Goal: Information Seeking & Learning: Learn about a topic

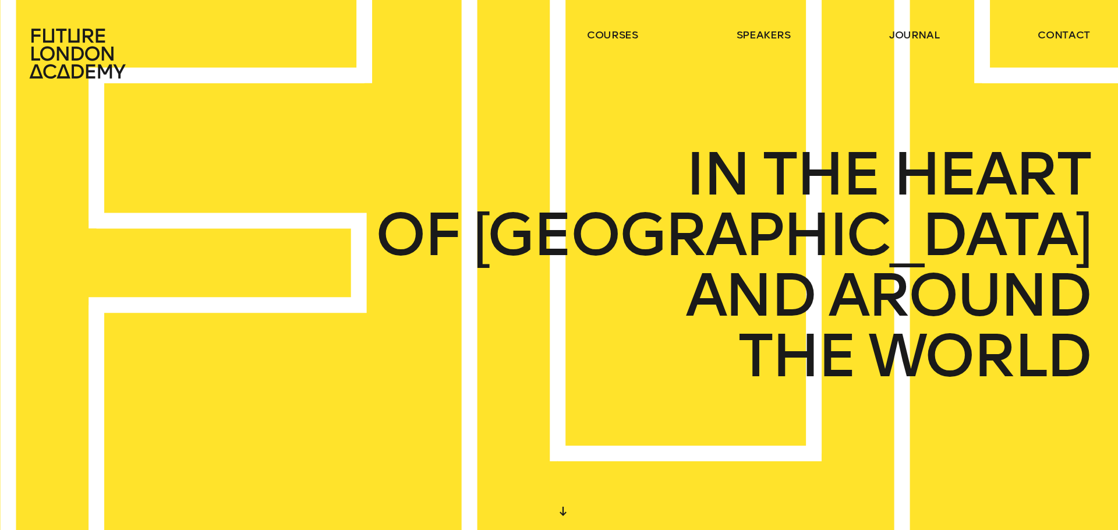
click at [625, 24] on header "courses speakers journal contact" at bounding box center [559, 39] width 1118 height 79
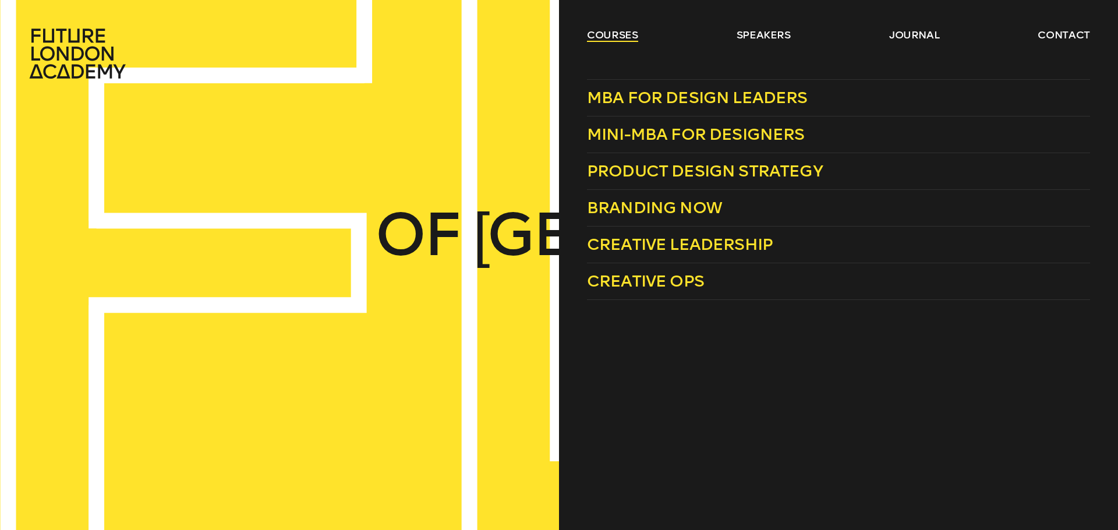
click at [620, 33] on link "courses" at bounding box center [612, 35] width 51 height 14
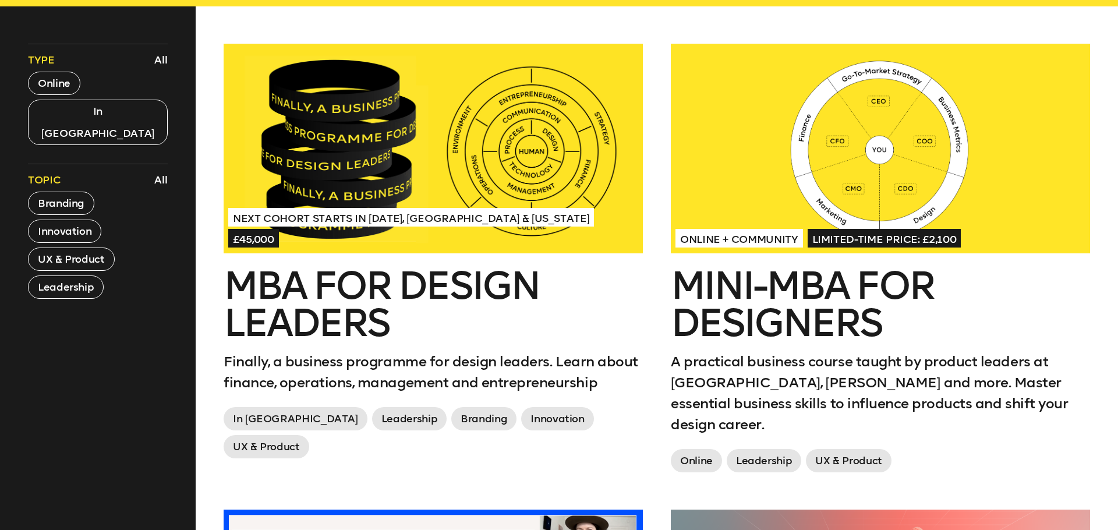
scroll to position [494, 0]
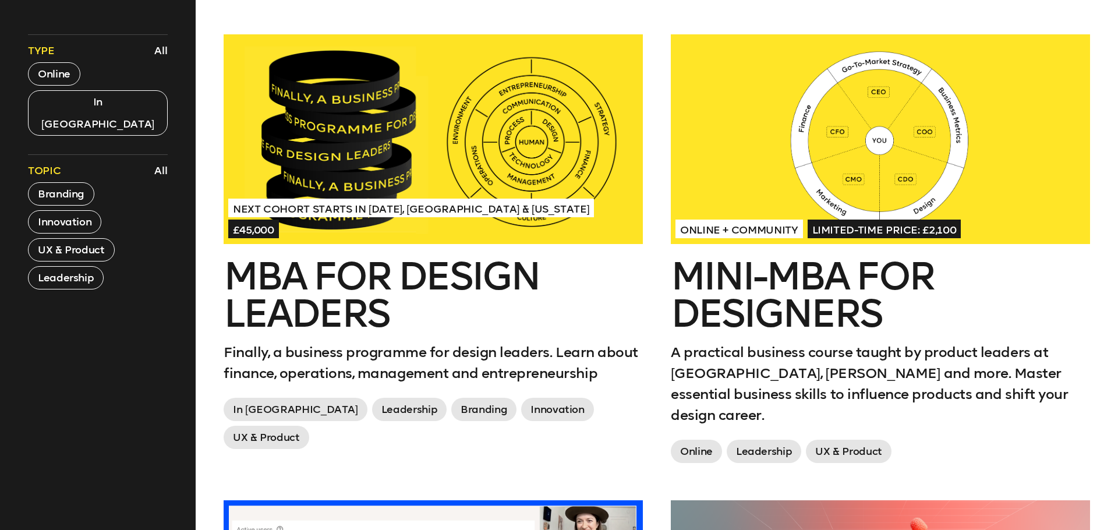
click at [753, 279] on h2 "Mini-MBA for Designers" at bounding box center [880, 295] width 419 height 75
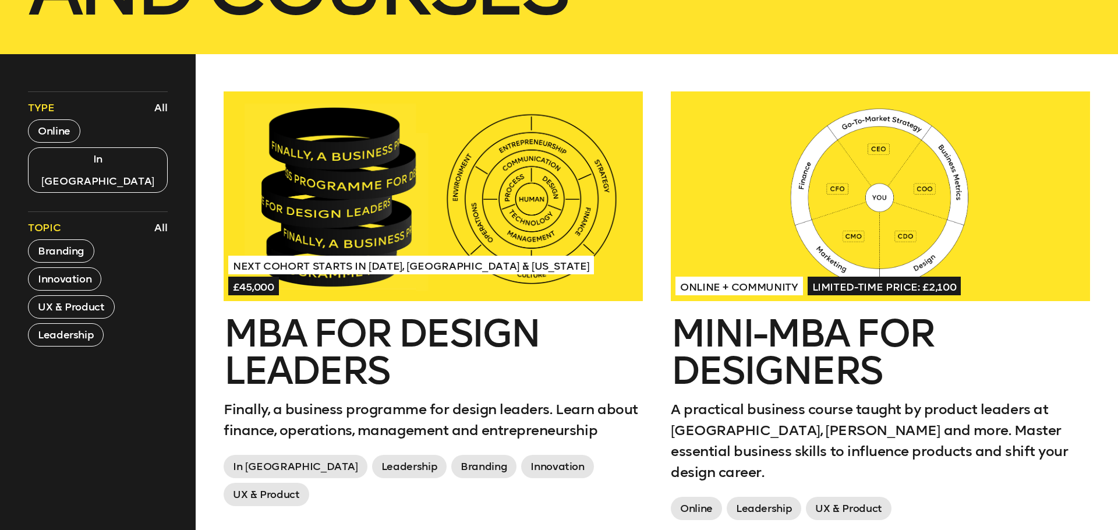
scroll to position [430, 0]
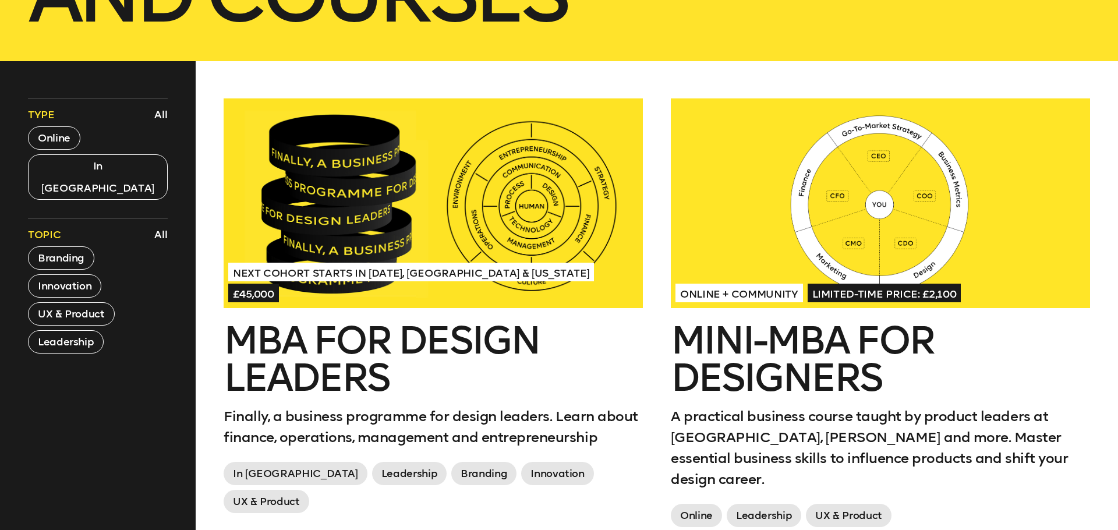
click at [430, 337] on h2 "MBA for Design Leaders" at bounding box center [433, 359] width 419 height 75
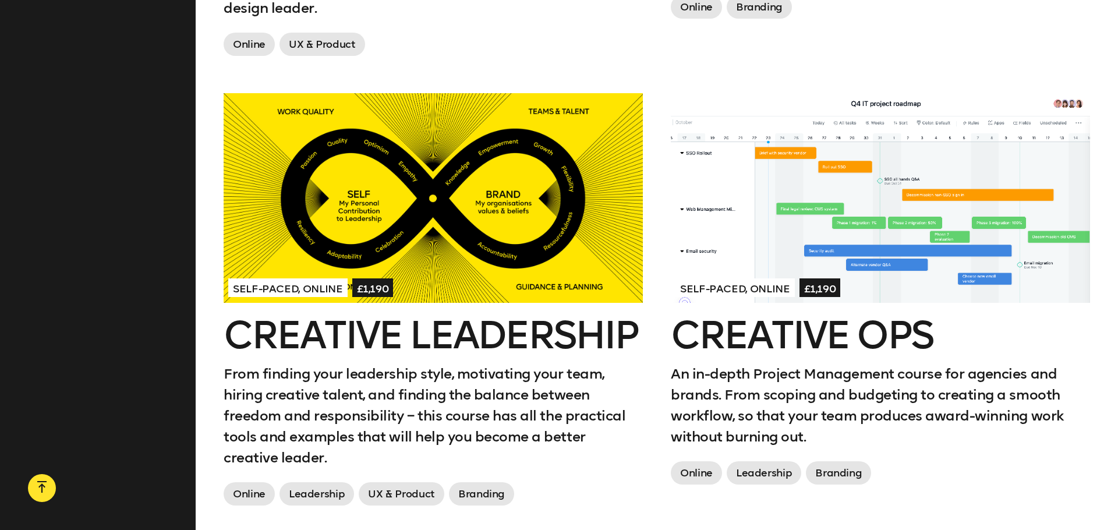
scroll to position [1404, 0]
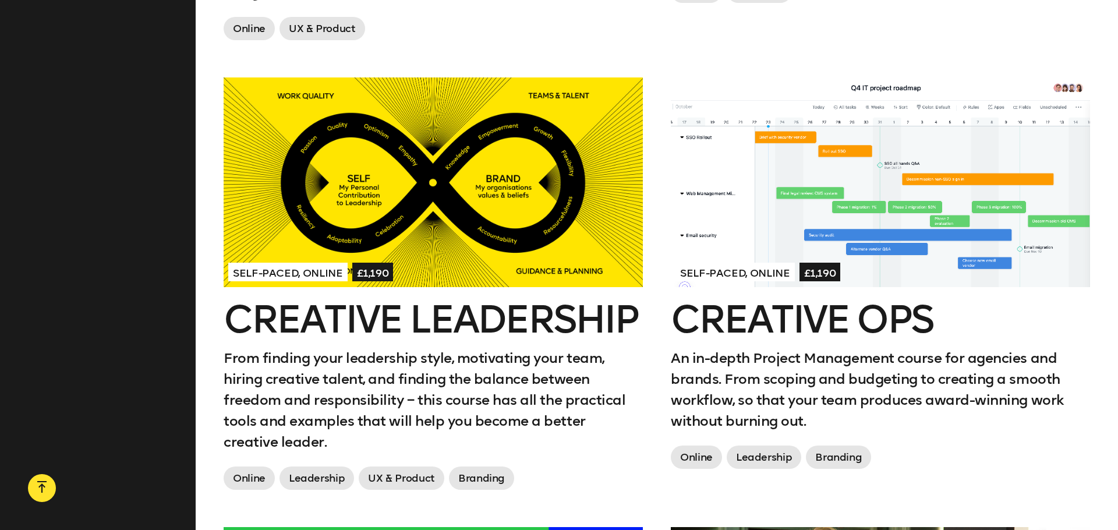
click at [518, 161] on div at bounding box center [433, 182] width 419 height 210
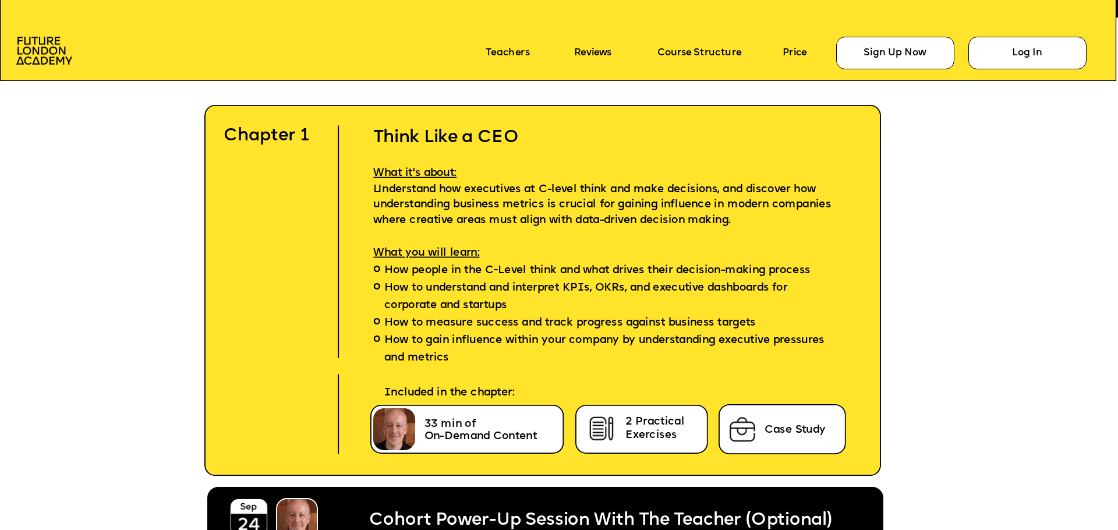
scroll to position [3388, 0]
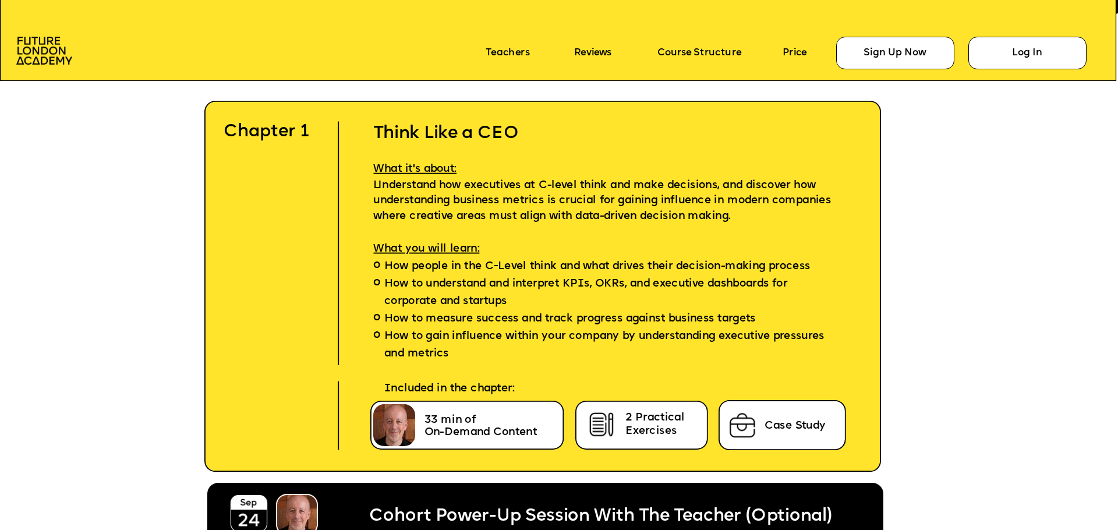
scroll to position [2755, 0]
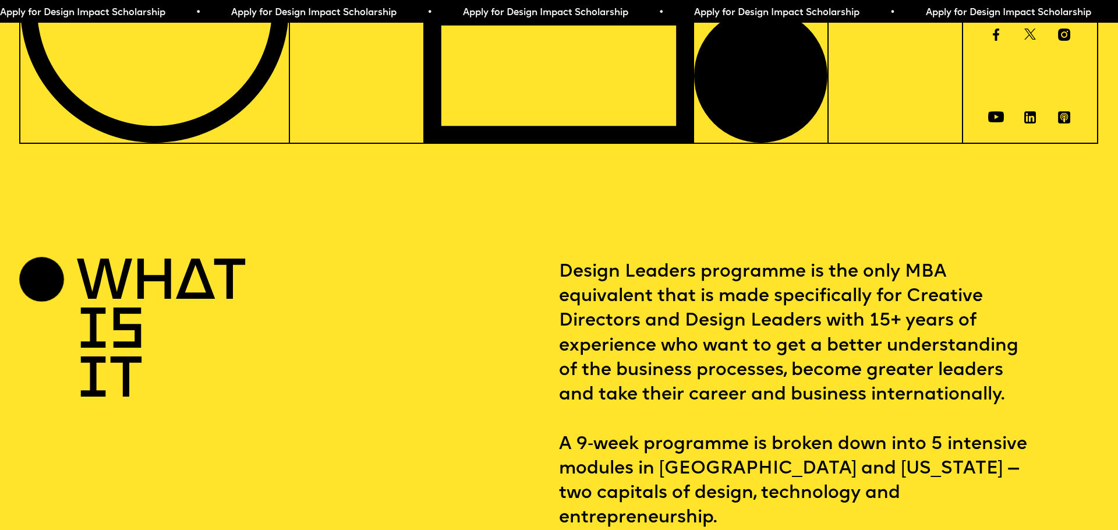
scroll to position [422, 0]
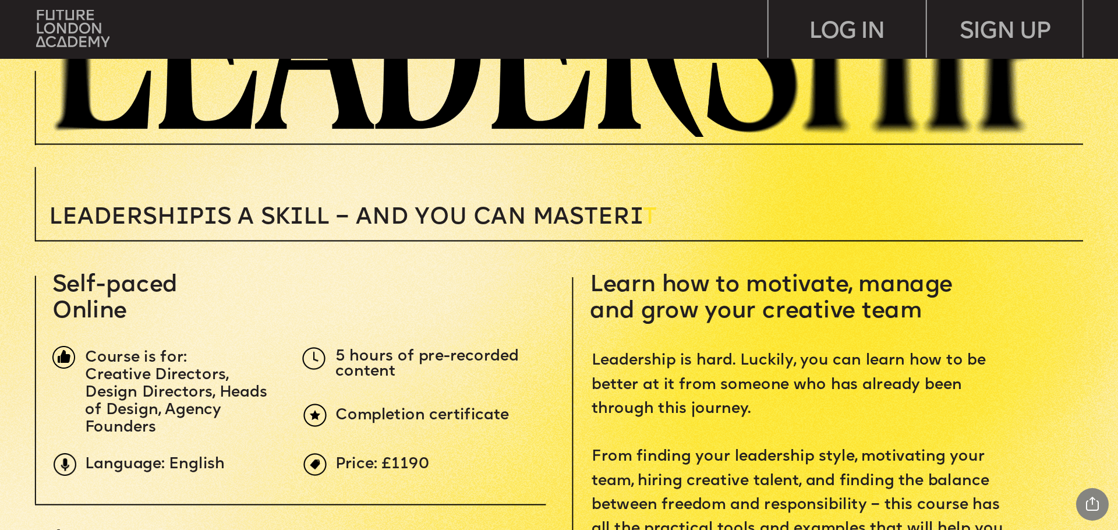
scroll to position [348, 0]
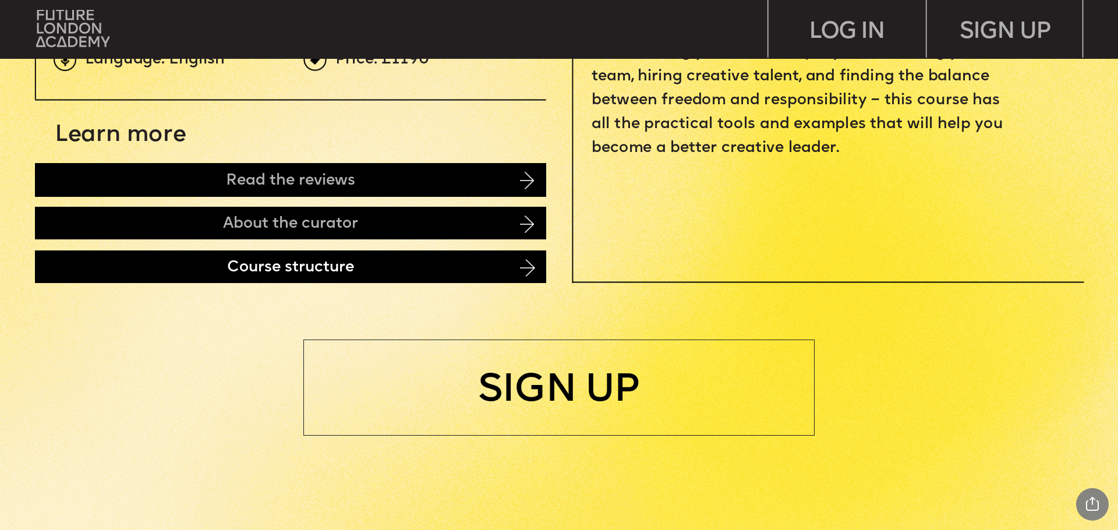
click at [383, 271] on div "Course structure" at bounding box center [290, 266] width 511 height 33
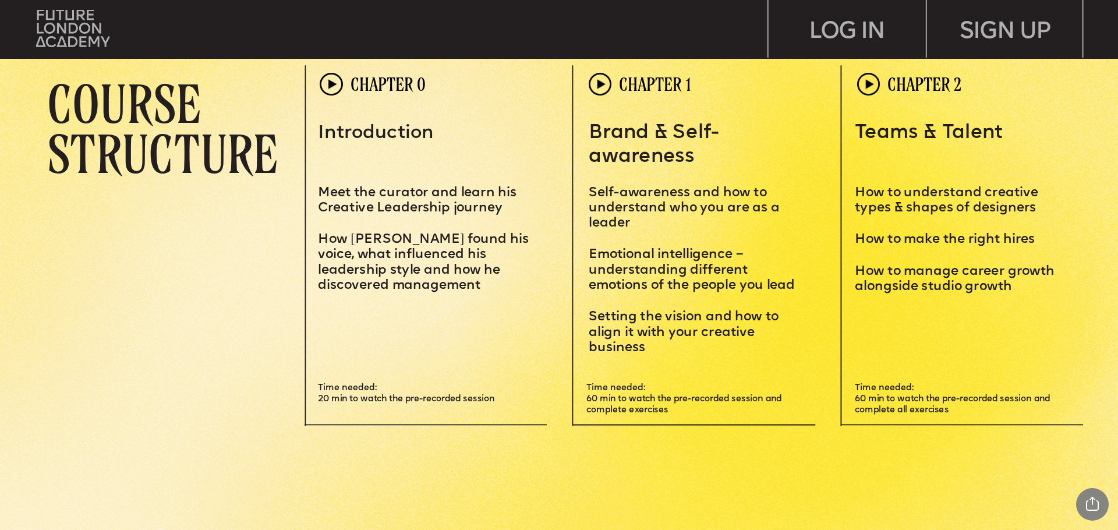
scroll to position [3286, 0]
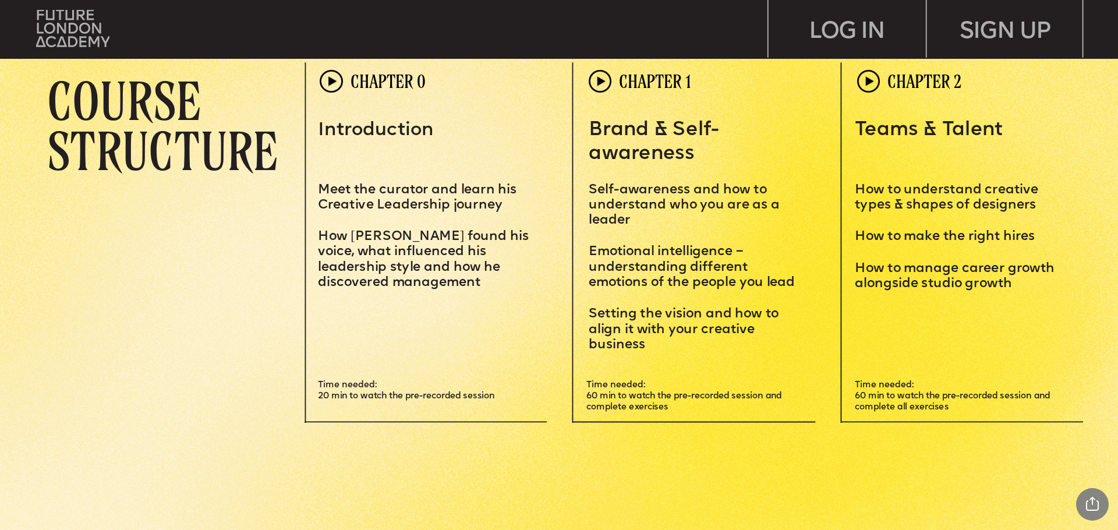
click at [597, 383] on span "Time needed: 60 min to watch the pre-recorded session and complete exercises" at bounding box center [684, 396] width 197 height 31
click at [612, 398] on span "Time needed: 60 min to watch the pre-recorded session and complete exercises" at bounding box center [684, 396] width 197 height 31
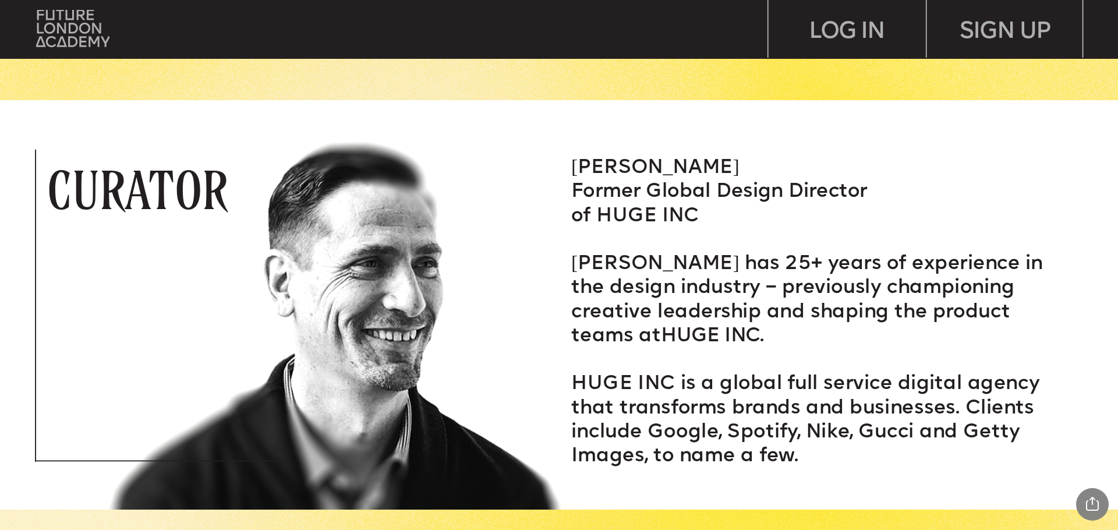
scroll to position [2144, 0]
